Goal: Information Seeking & Learning: Learn about a topic

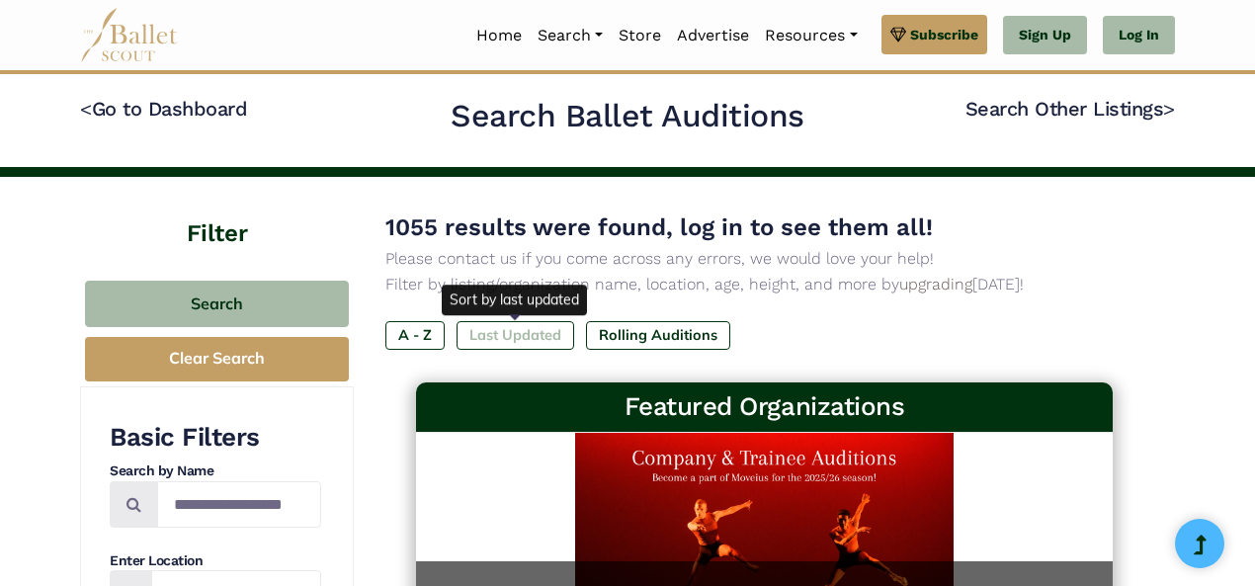
click at [526, 335] on label "Last Updated" at bounding box center [515, 335] width 118 height 28
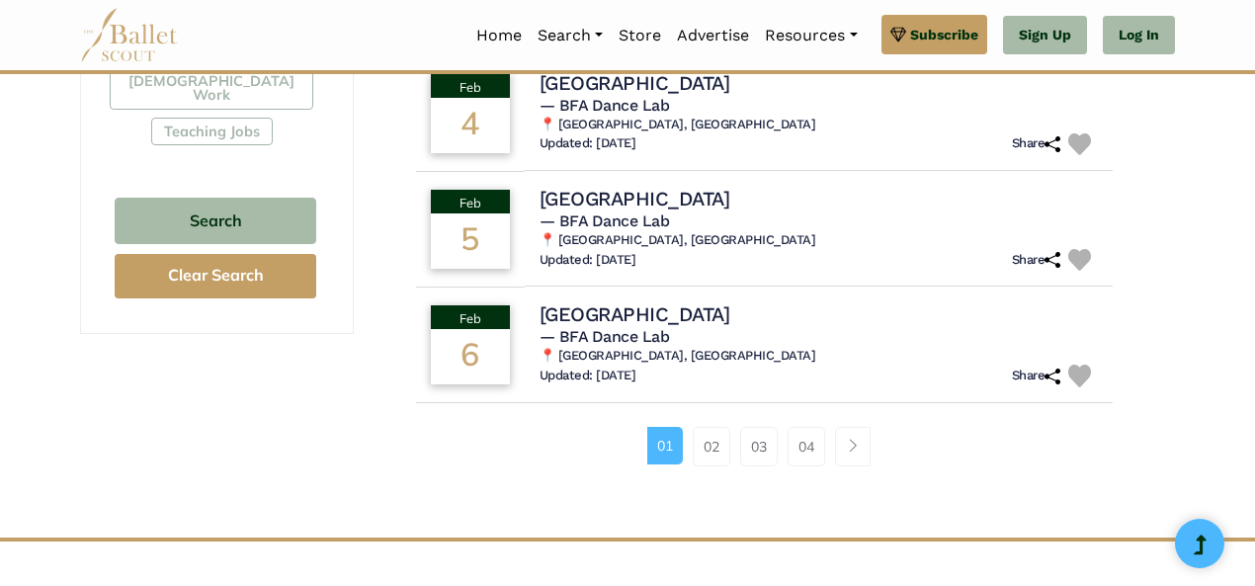
scroll to position [1302, 0]
click at [705, 446] on link "02" at bounding box center [712, 446] width 38 height 40
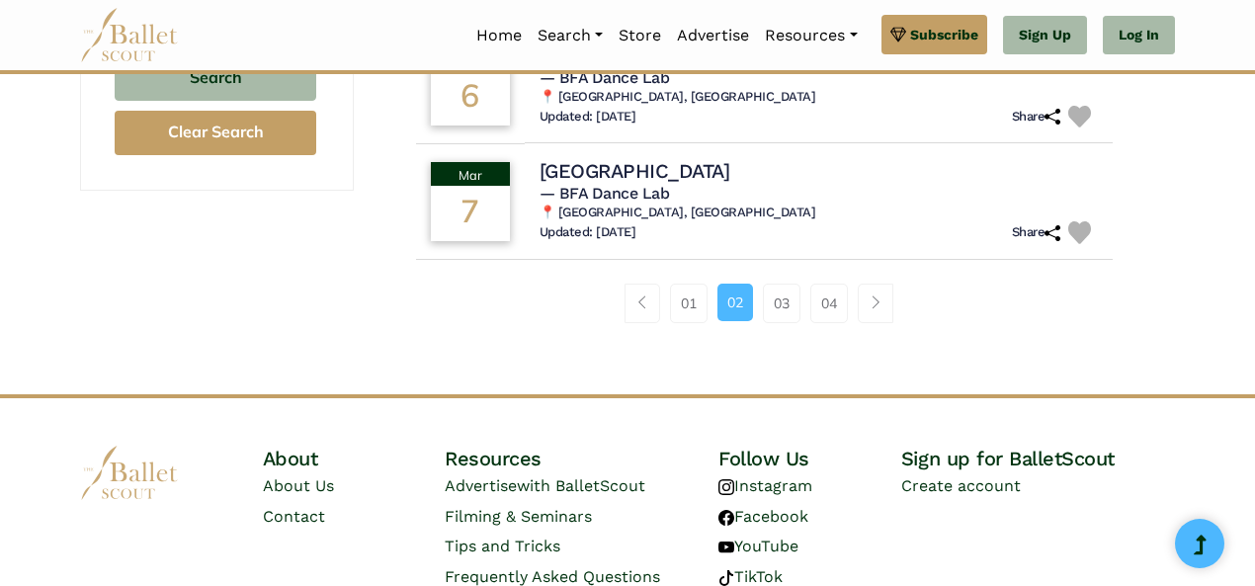
scroll to position [1447, 0]
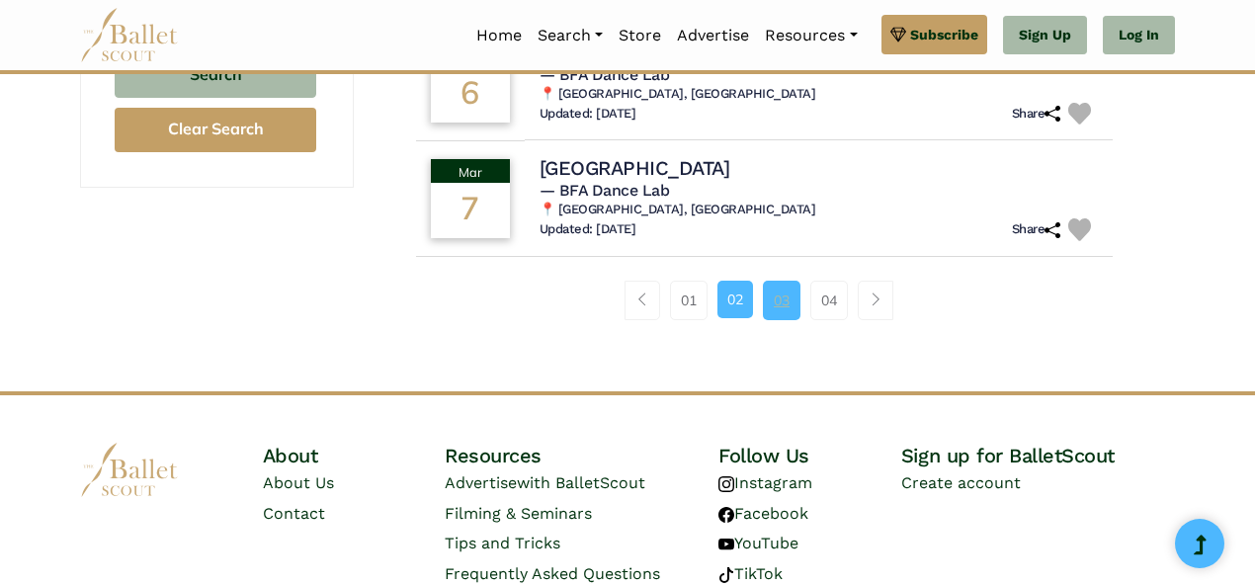
click at [783, 302] on link "03" at bounding box center [782, 301] width 38 height 40
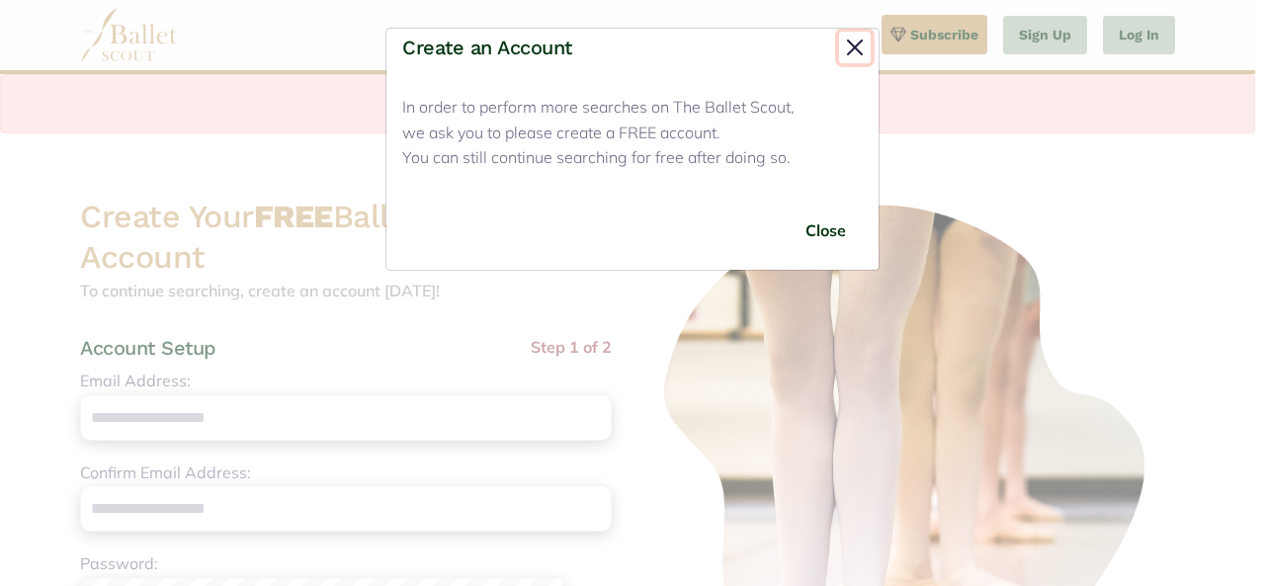
drag, startPoint x: 858, startPoint y: 42, endPoint x: 1138, endPoint y: 31, distance: 280.8
click at [1138, 31] on div "Create an Account In order to perform more searches on The Ballet Scout, we ask…" at bounding box center [632, 293] width 1265 height 586
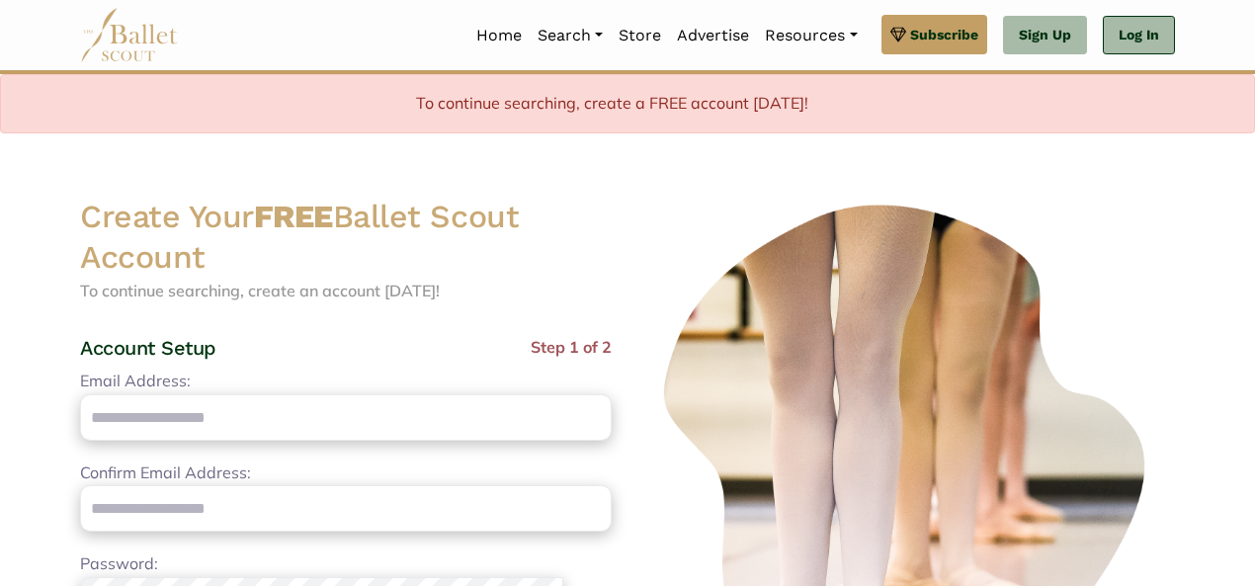
click at [1138, 31] on link "Log In" at bounding box center [1139, 36] width 72 height 40
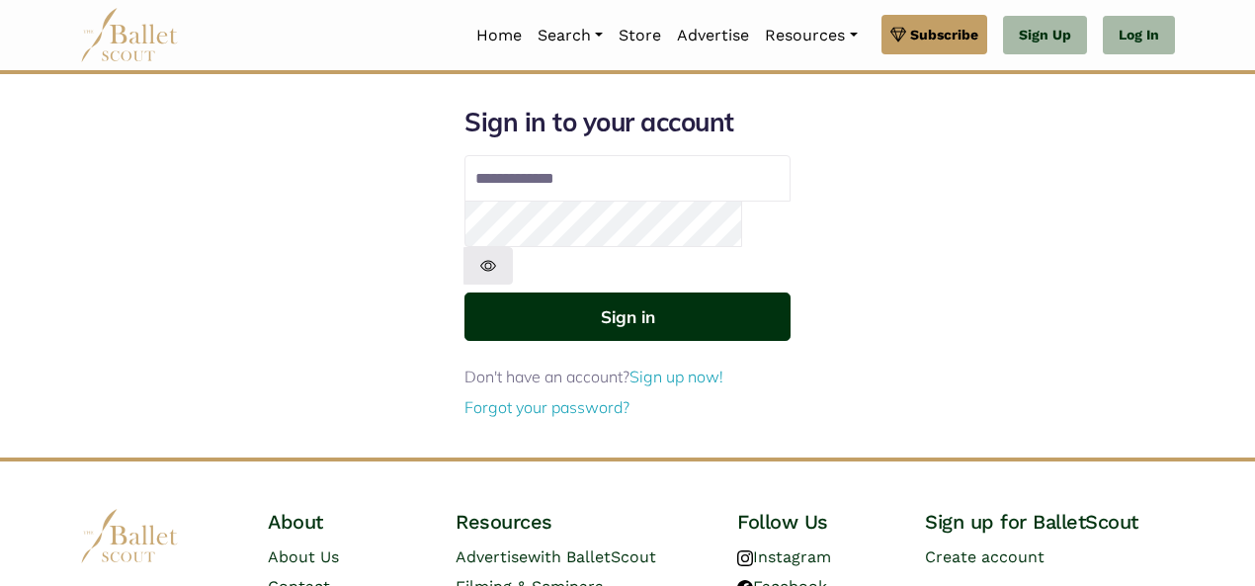
type input "**********"
click at [593, 292] on button "Sign in" at bounding box center [627, 316] width 326 height 48
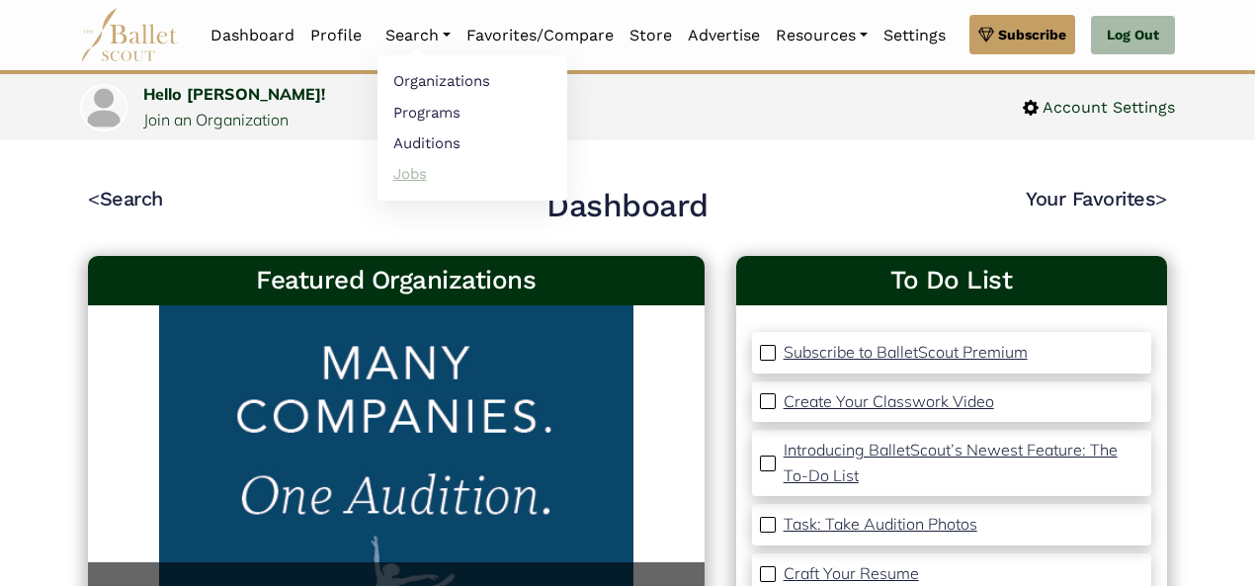
click at [394, 173] on link "Jobs" at bounding box center [472, 173] width 190 height 31
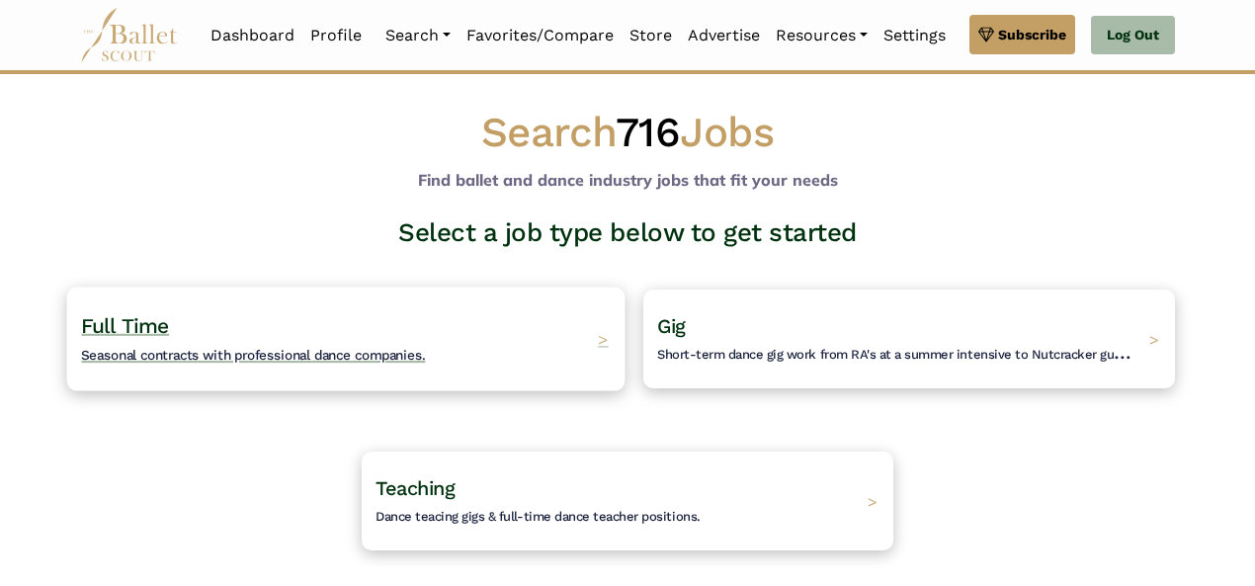
click at [312, 313] on h4 "Full Time Seasonal contracts with professional dance companies." at bounding box center [253, 339] width 344 height 54
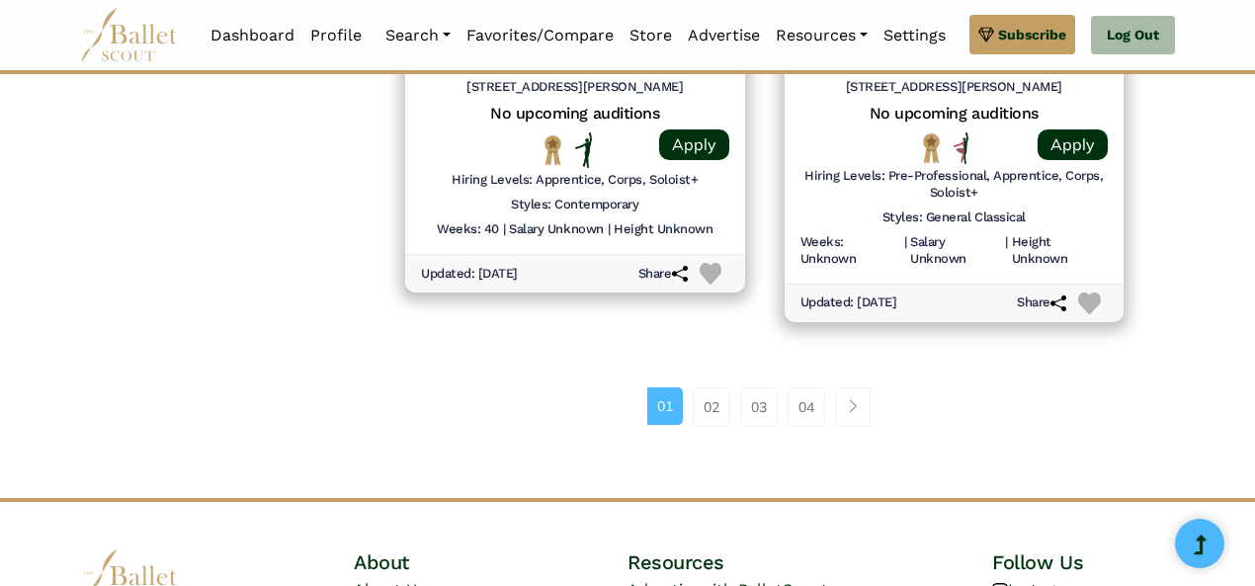
scroll to position [2889, 0]
